Goal: Task Accomplishment & Management: Manage account settings

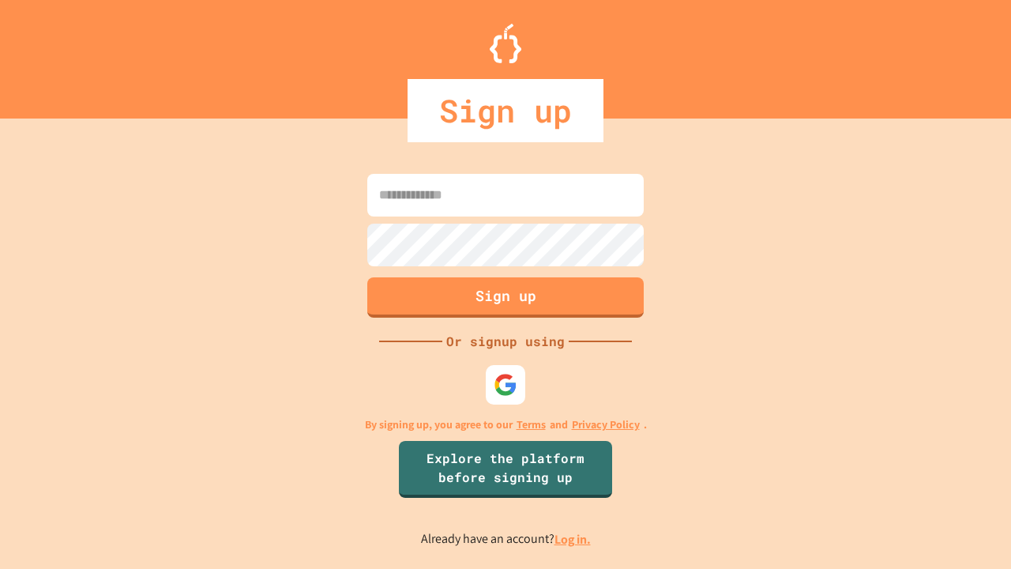
click at [574, 539] on link "Log in." at bounding box center [573, 539] width 36 height 17
